Goal: Information Seeking & Learning: Check status

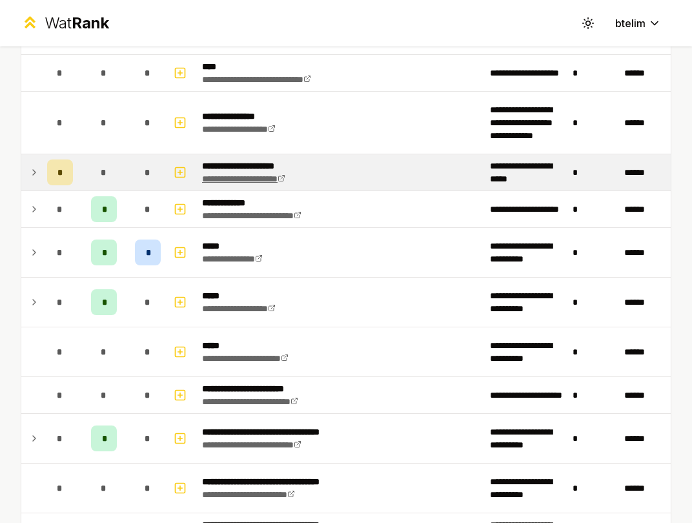
scroll to position [1503, 0]
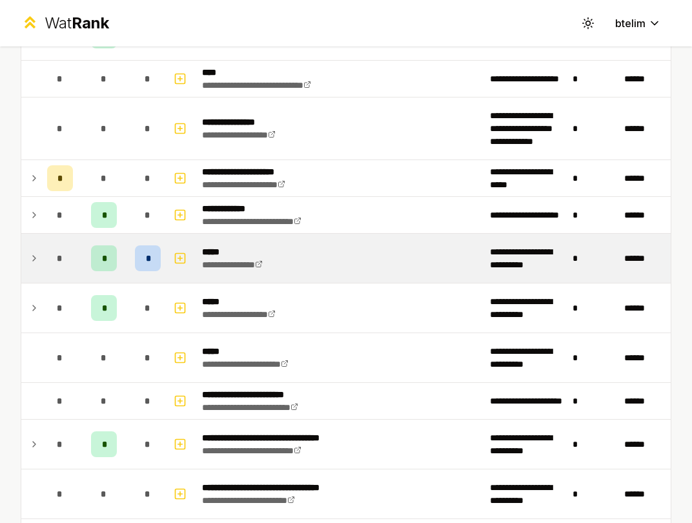
click at [31, 257] on icon at bounding box center [34, 257] width 10 height 15
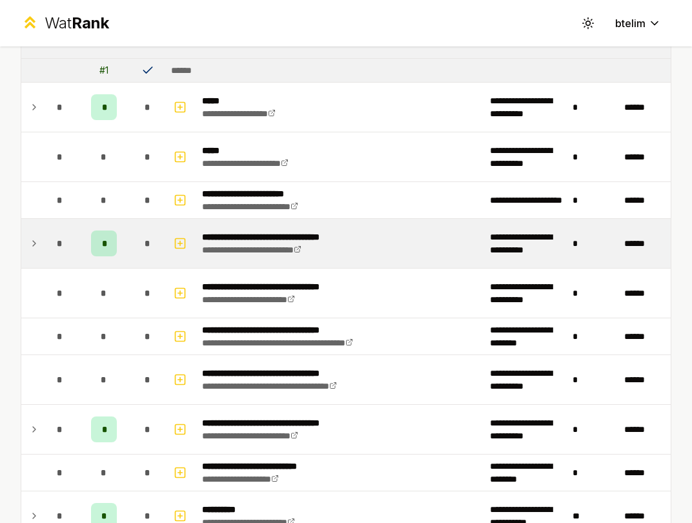
click at [139, 226] on td "*" at bounding box center [148, 243] width 36 height 49
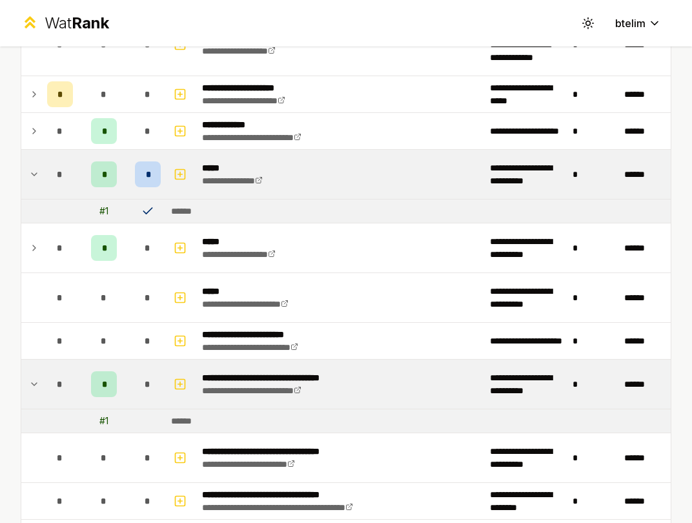
scroll to position [1587, 0]
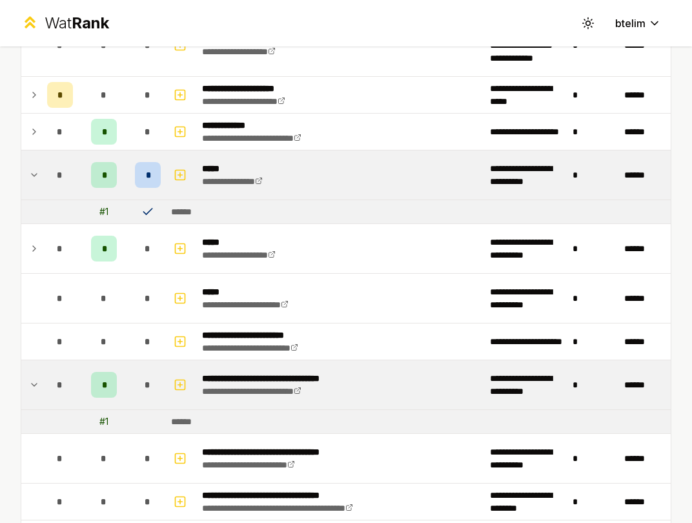
click at [36, 172] on icon at bounding box center [34, 174] width 10 height 15
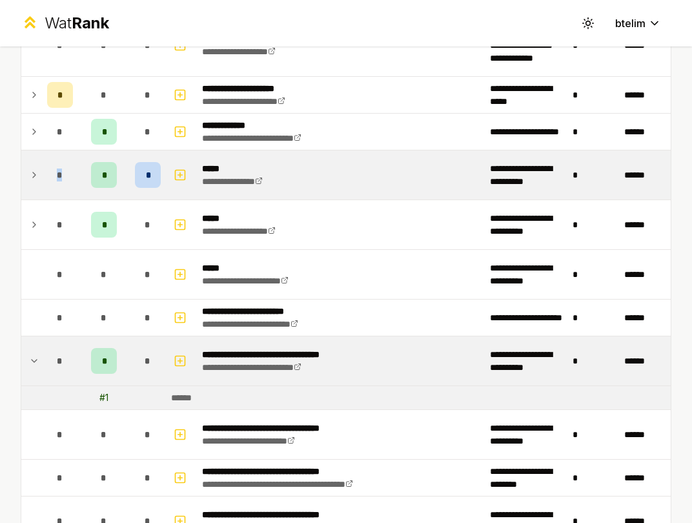
click at [36, 172] on icon at bounding box center [34, 174] width 10 height 15
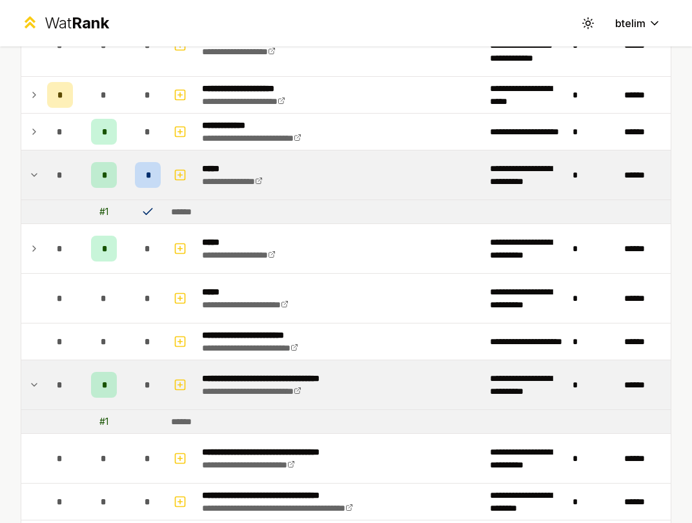
click at [157, 210] on td at bounding box center [148, 211] width 36 height 23
click at [150, 211] on icon at bounding box center [147, 211] width 8 height 6
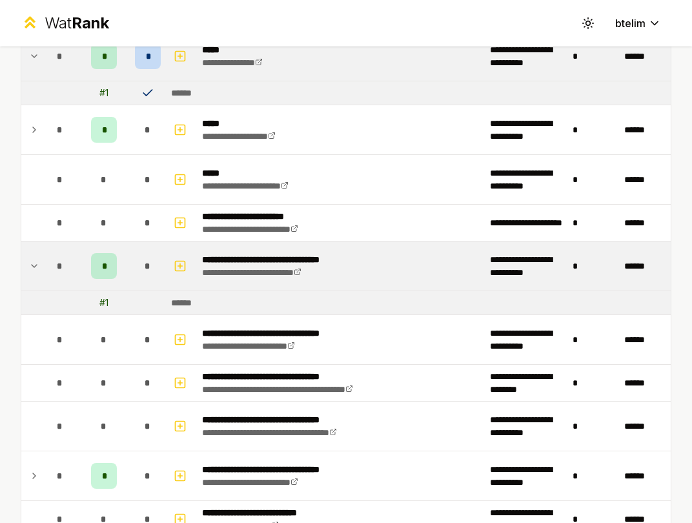
scroll to position [1689, 0]
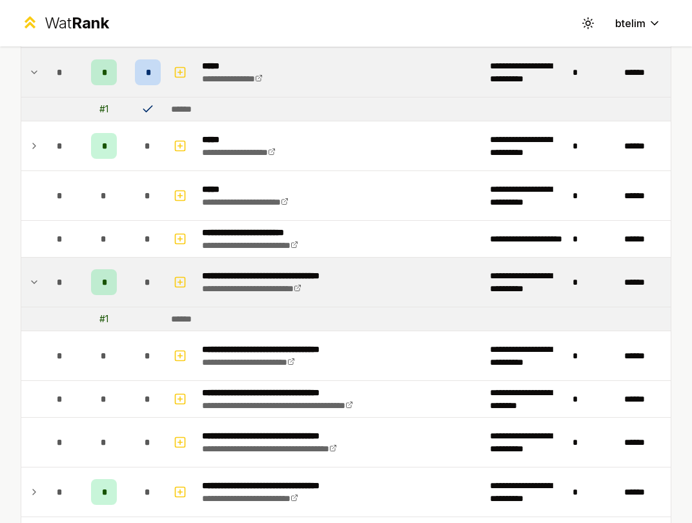
click at [134, 295] on td "*" at bounding box center [148, 281] width 36 height 49
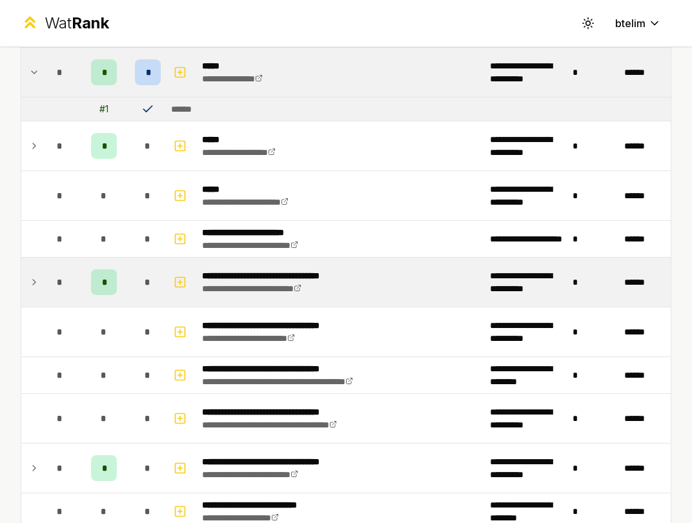
click at [134, 295] on td "*" at bounding box center [148, 281] width 36 height 49
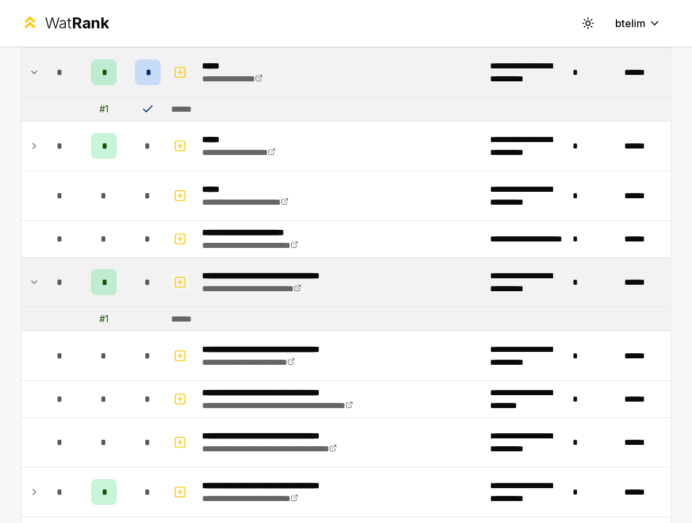
click at [182, 282] on icon "button" at bounding box center [180, 282] width 5 height 0
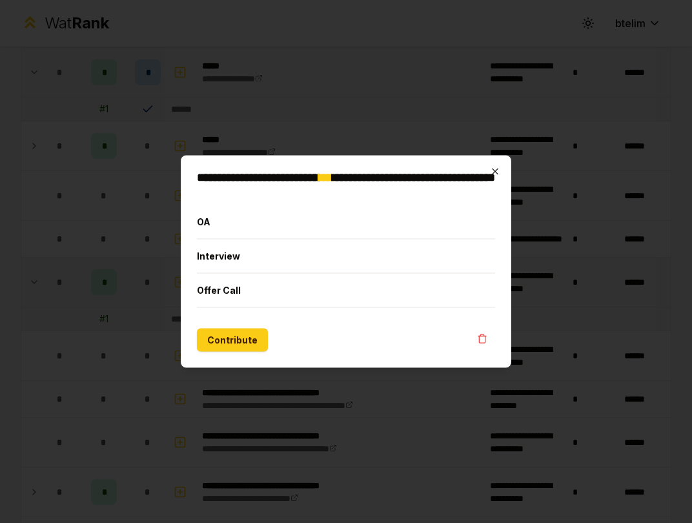
click at [495, 170] on icon "button" at bounding box center [495, 171] width 10 height 10
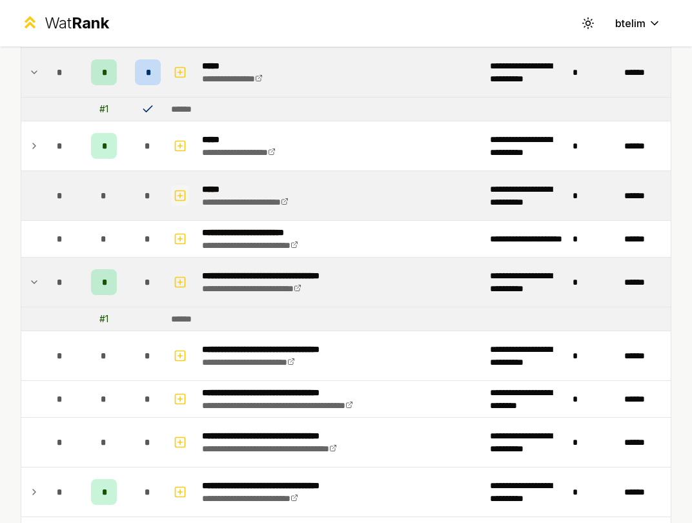
click at [179, 189] on icon "button" at bounding box center [180, 195] width 13 height 15
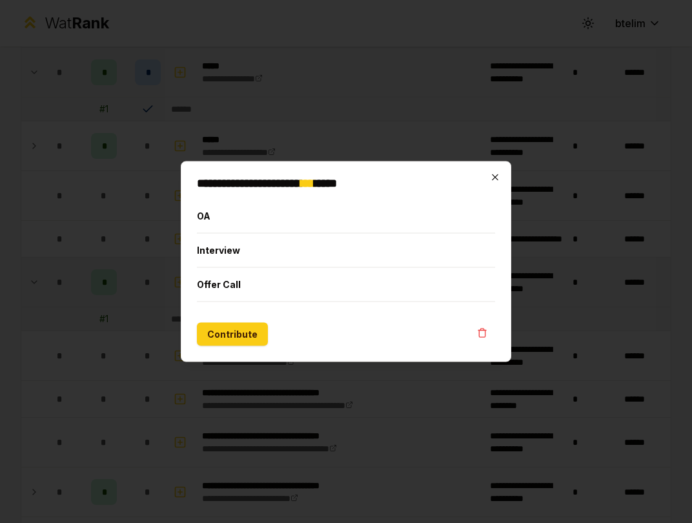
click at [495, 177] on icon "button" at bounding box center [495, 177] width 6 height 6
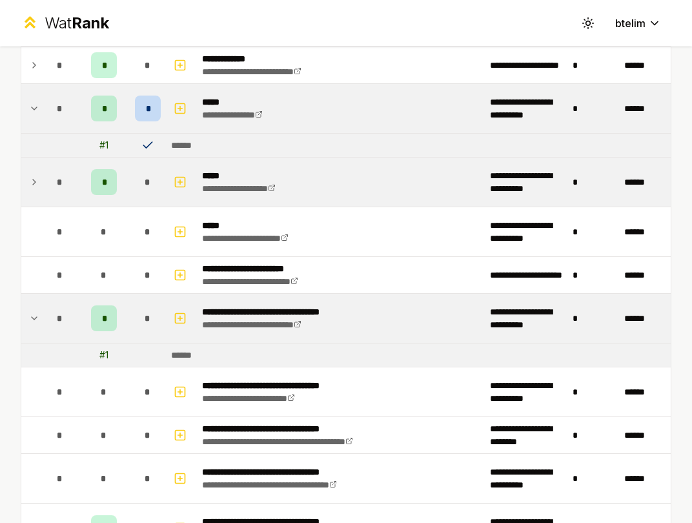
scroll to position [1632, 0]
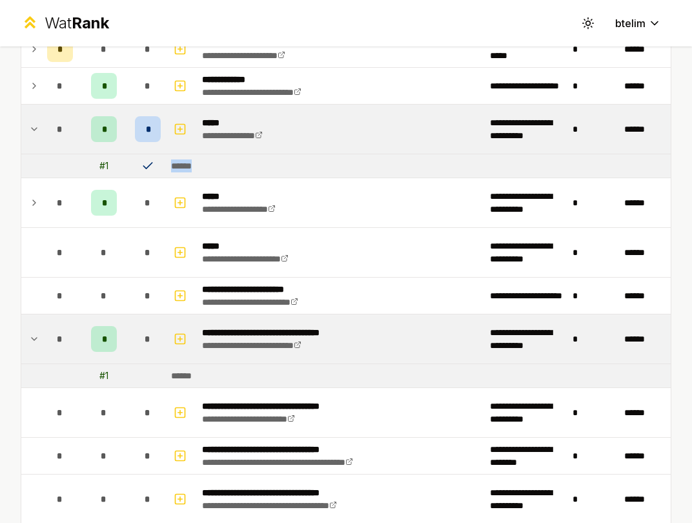
drag, startPoint x: 145, startPoint y: 164, endPoint x: 259, endPoint y: 167, distance: 114.2
click at [260, 167] on tr "# 1 ******" at bounding box center [345, 166] width 649 height 24
click at [259, 167] on td "******" at bounding box center [418, 165] width 505 height 23
drag, startPoint x: 264, startPoint y: 167, endPoint x: 137, endPoint y: 159, distance: 127.3
click at [137, 159] on tr "# 1 ******" at bounding box center [345, 166] width 649 height 24
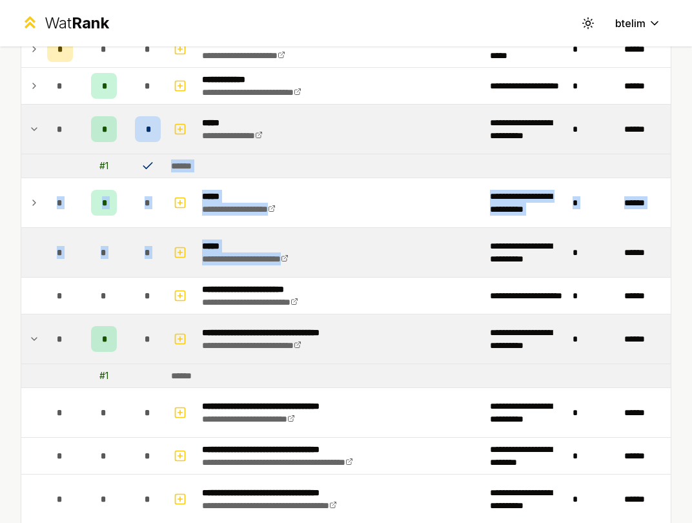
drag, startPoint x: 137, startPoint y: 159, endPoint x: 317, endPoint y: 260, distance: 206.8
click at [317, 260] on td "**********" at bounding box center [341, 252] width 288 height 49
